Goal: Find specific page/section: Find specific page/section

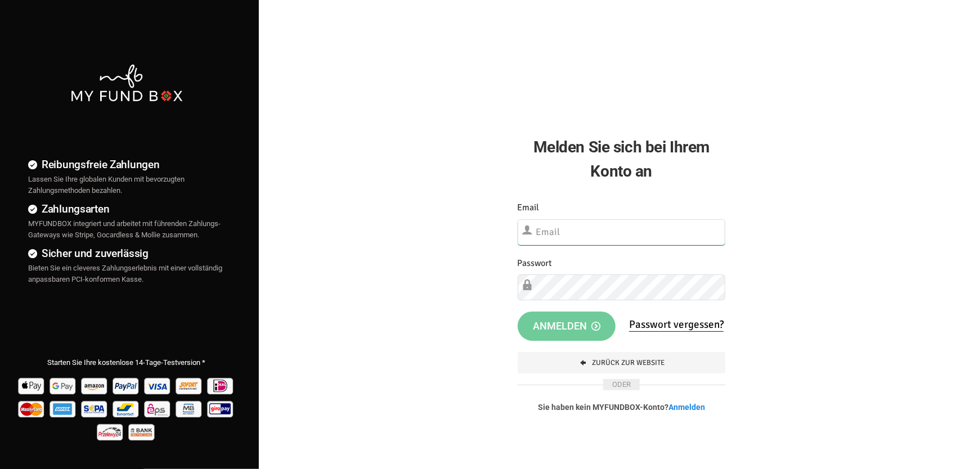
type input "[EMAIL_ADDRESS][DOMAIN_NAME]"
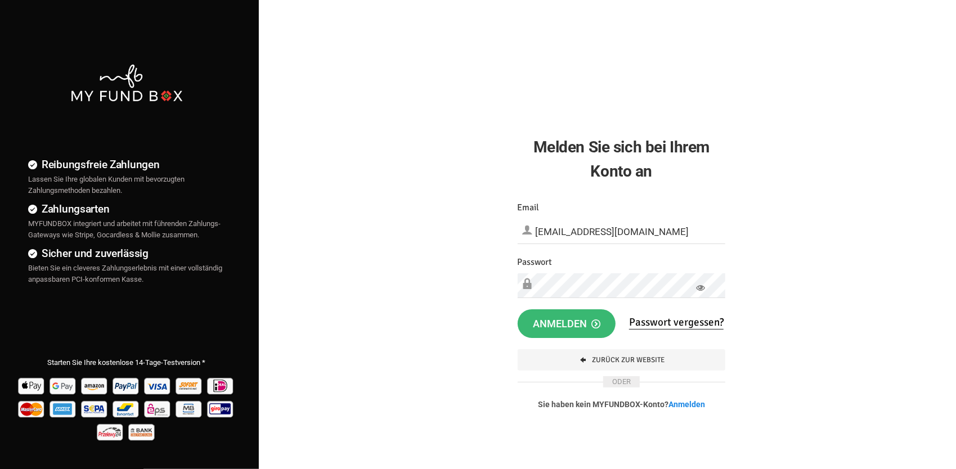
click at [581, 330] on button "Anmelden" at bounding box center [567, 323] width 98 height 29
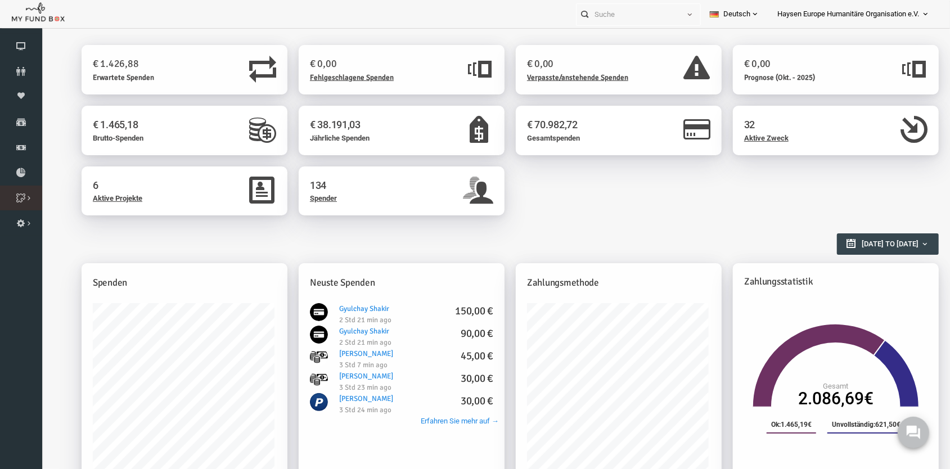
click at [0, 0] on link "Zweck Liste" at bounding box center [0, 0] width 0 height 0
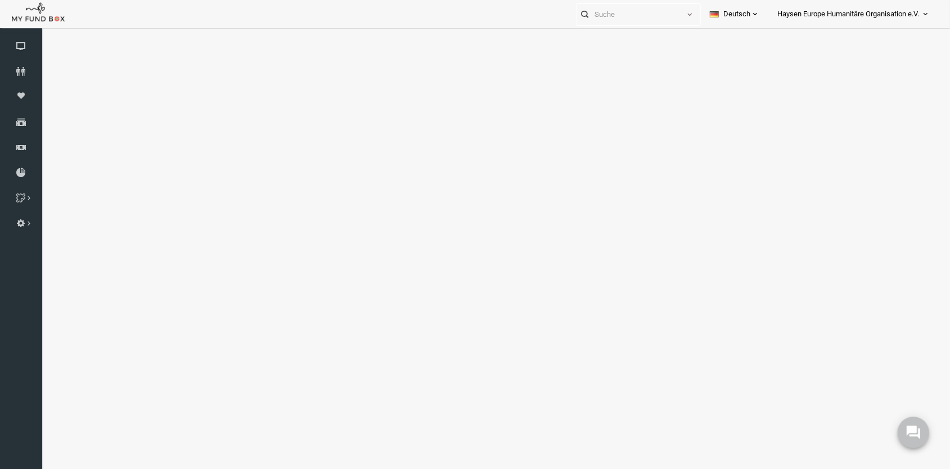
select select "100"
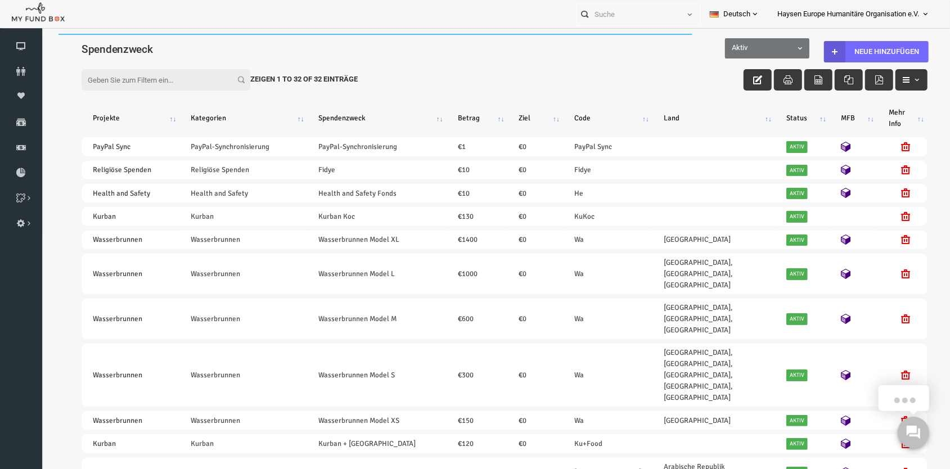
click at [170, 70] on input "Filter:" at bounding box center [147, 79] width 169 height 21
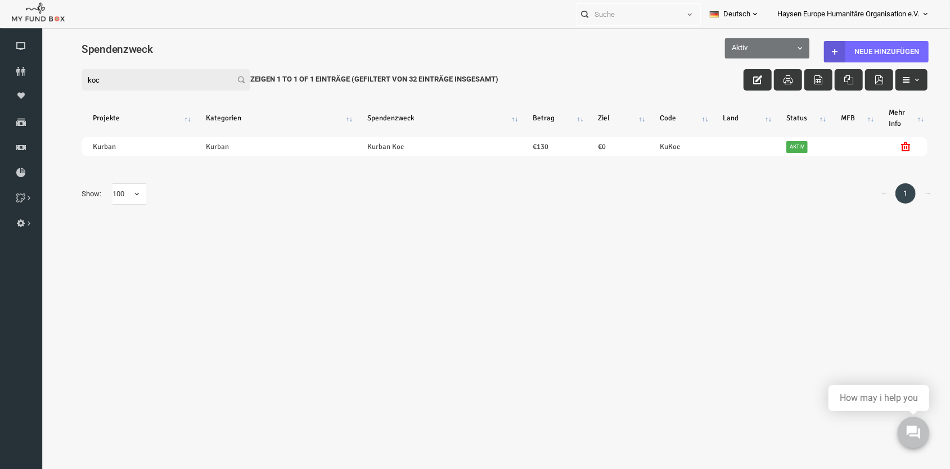
type input "koc"
click at [391, 270] on body "Spender nicht gefunden Patenschaft nicht gefunden Partner nicht gefunden !!!! B…" at bounding box center [486, 267] width 891 height 469
click at [573, 296] on body "Spender nicht gefunden Patenschaft nicht gefunden Partner nicht gefunden !!!! B…" at bounding box center [486, 267] width 891 height 469
